Goal: Information Seeking & Learning: Check status

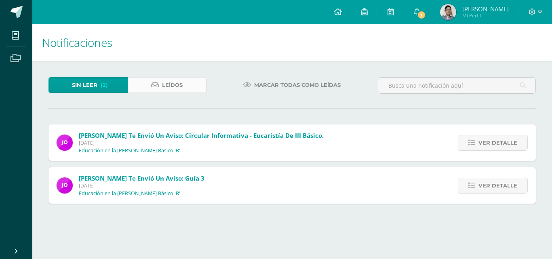
click at [147, 86] on link "Leídos" at bounding box center [167, 85] width 79 height 16
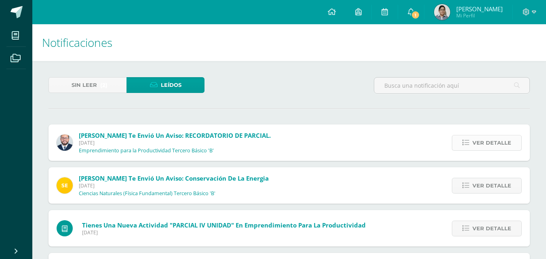
click at [464, 141] on icon at bounding box center [465, 142] width 7 height 7
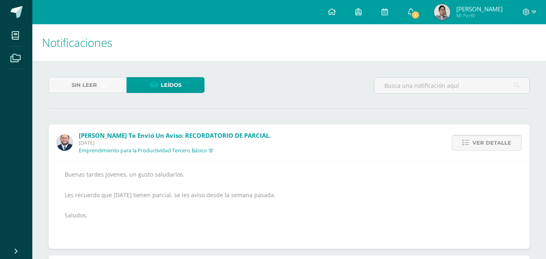
click at [462, 143] on link "Ver detalle" at bounding box center [487, 143] width 70 height 16
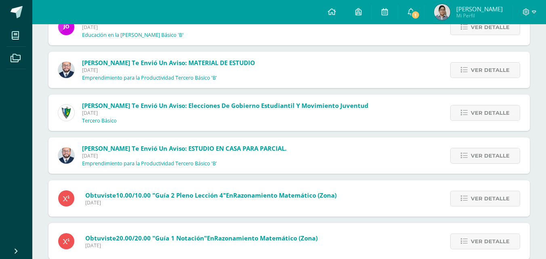
scroll to position [1150, 0]
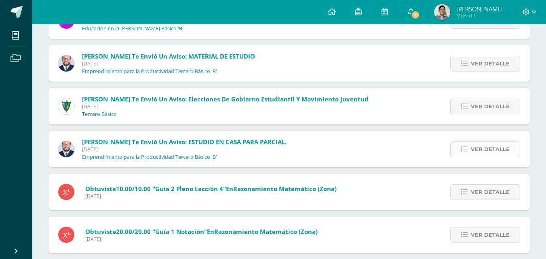
click at [460, 149] on link "Ver detalle" at bounding box center [485, 149] width 70 height 16
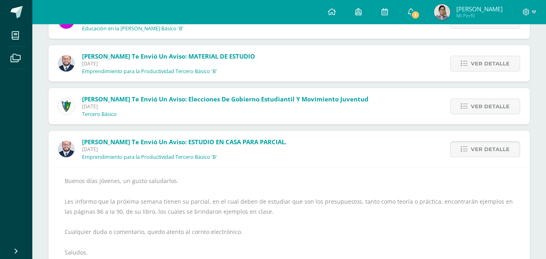
scroll to position [1190, 0]
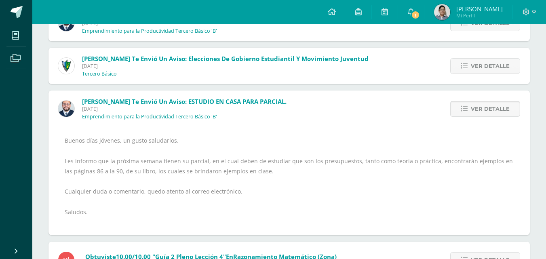
click at [463, 113] on link "Ver detalle" at bounding box center [485, 109] width 70 height 16
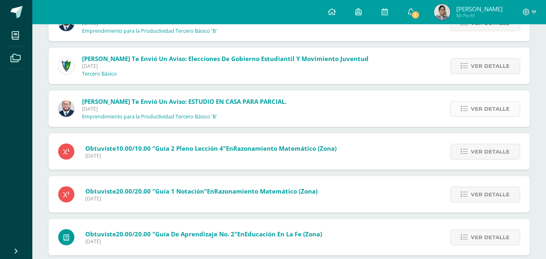
scroll to position [1150, 0]
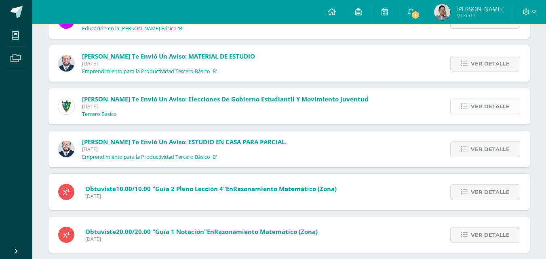
click at [469, 112] on link "Ver detalle" at bounding box center [485, 107] width 70 height 16
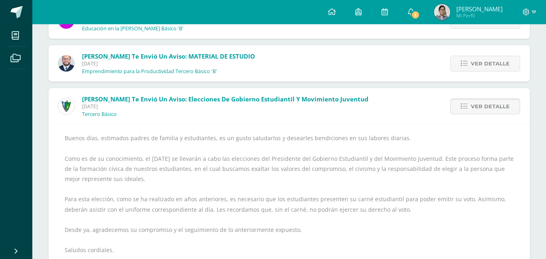
click at [469, 112] on link "Ver detalle" at bounding box center [485, 107] width 70 height 16
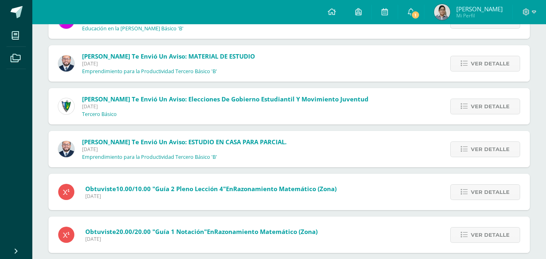
click at [471, 73] on div "Ver detalle" at bounding box center [484, 63] width 92 height 36
click at [475, 65] on span "Ver detalle" at bounding box center [490, 63] width 39 height 15
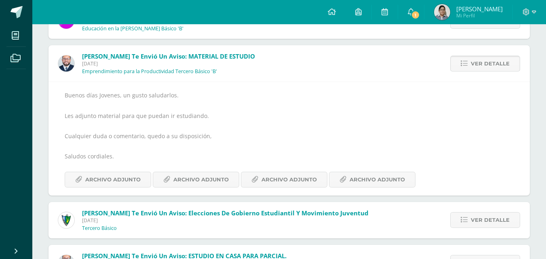
click at [475, 65] on span "Ver detalle" at bounding box center [490, 63] width 39 height 15
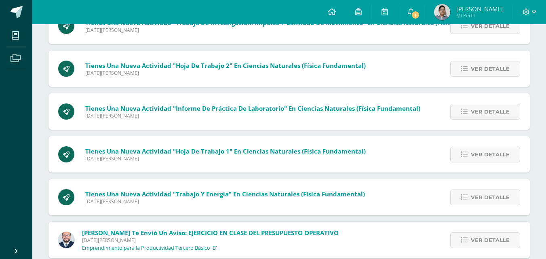
scroll to position [3129, 0]
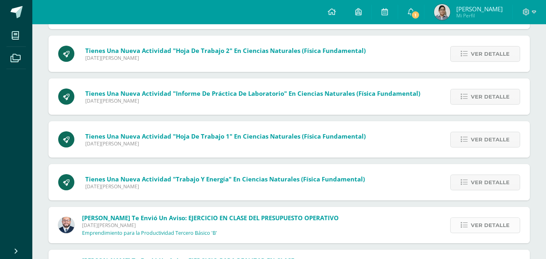
click at [458, 223] on link "Ver detalle" at bounding box center [485, 225] width 70 height 16
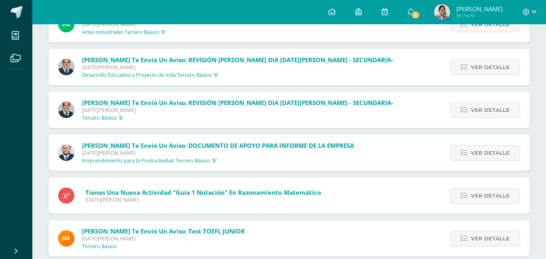
scroll to position [4578, 0]
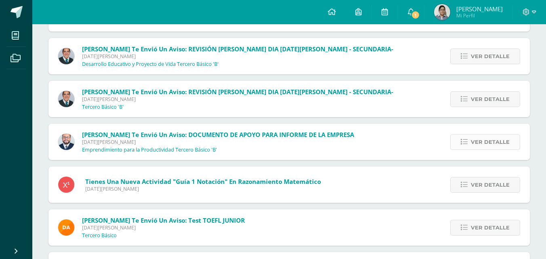
click at [463, 145] on link "Ver detalle" at bounding box center [485, 142] width 70 height 16
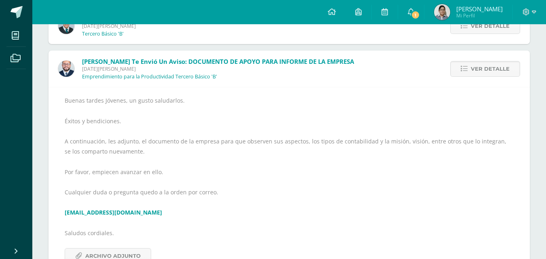
scroll to position [4575, 0]
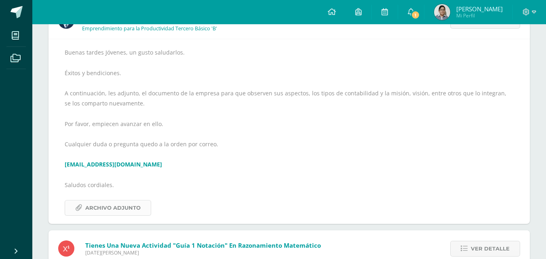
click at [135, 206] on span "Archivo Adjunto" at bounding box center [112, 207] width 55 height 15
